Goal: Transaction & Acquisition: Book appointment/travel/reservation

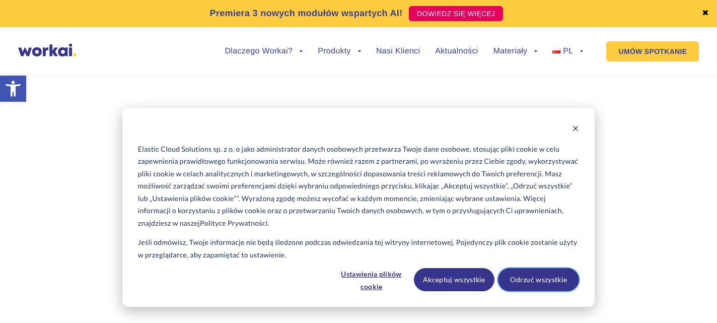
click at [535, 281] on button "Odrzuć wszystkie" at bounding box center [538, 279] width 81 height 23
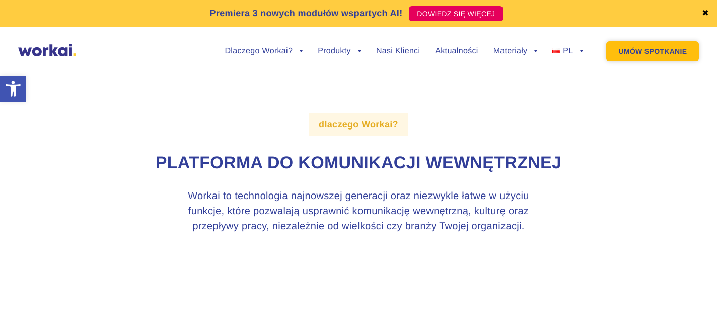
click at [643, 49] on link "UMÓW SPOTKANIE" at bounding box center [652, 51] width 93 height 20
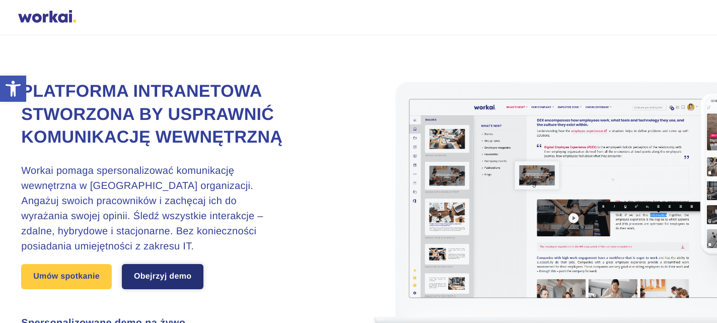
click at [166, 289] on link "Obejrzyj demo" at bounding box center [163, 276] width 82 height 25
